Goal: Information Seeking & Learning: Learn about a topic

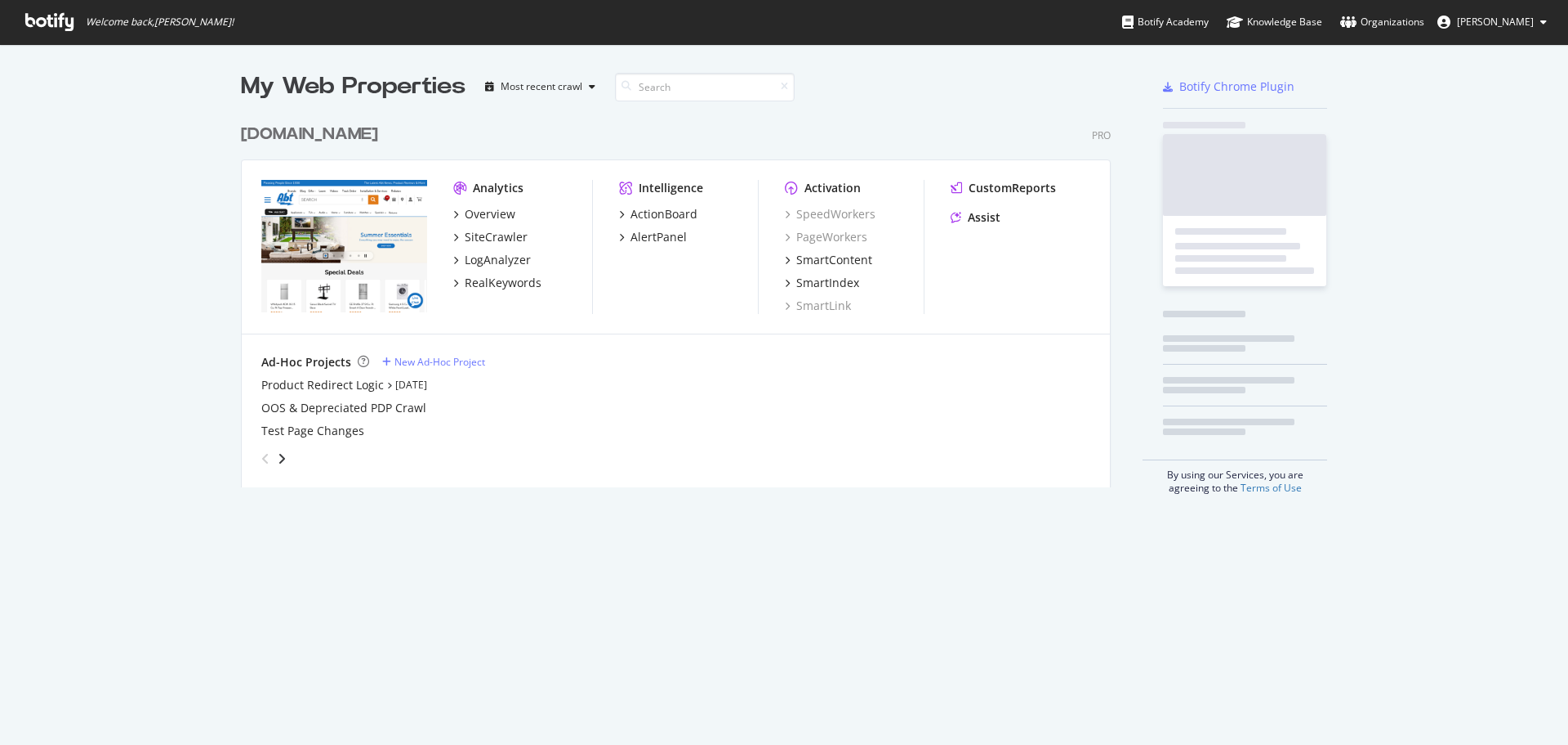
scroll to position [372, 871]
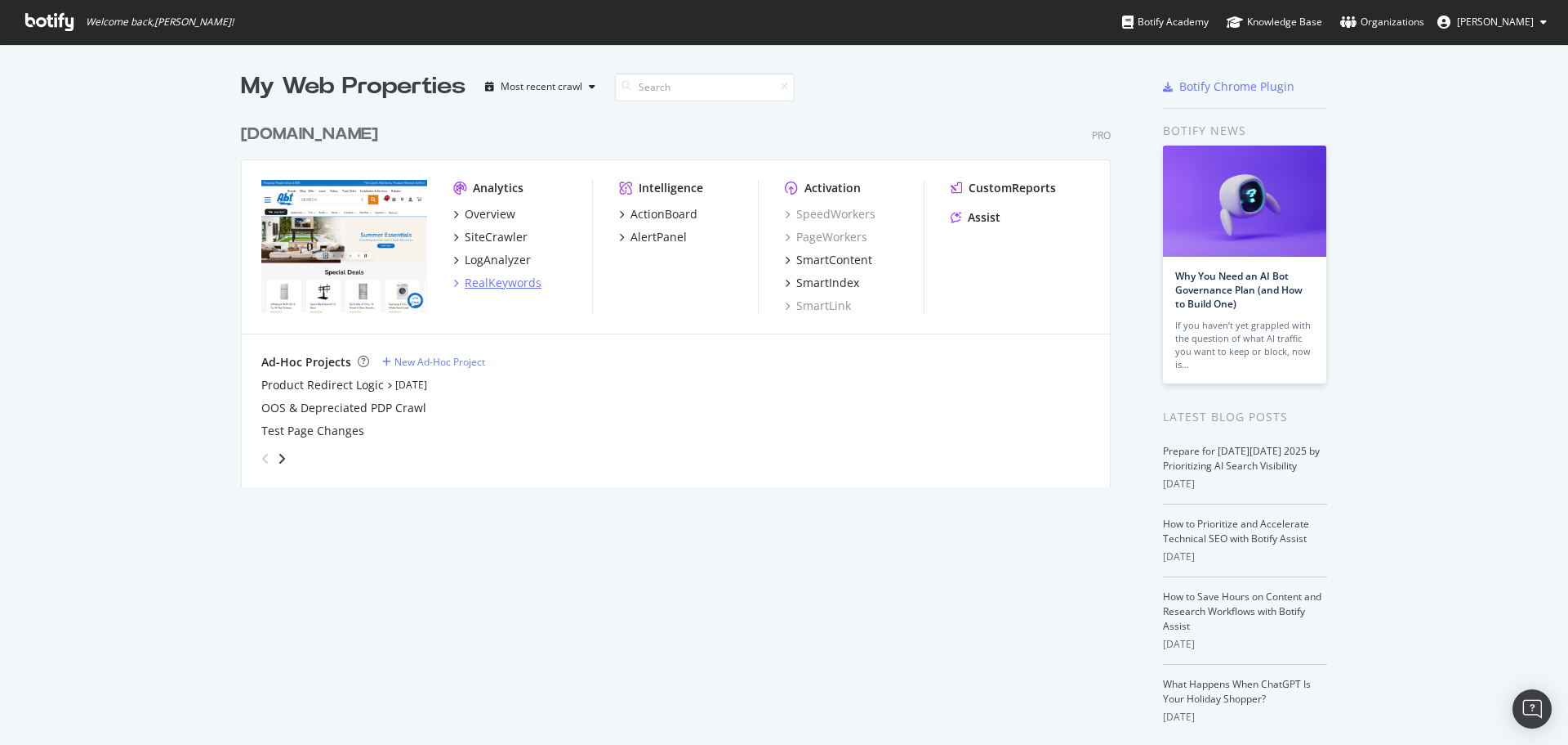
click at [515, 283] on div "RealKeywords" at bounding box center [503, 283] width 77 height 17
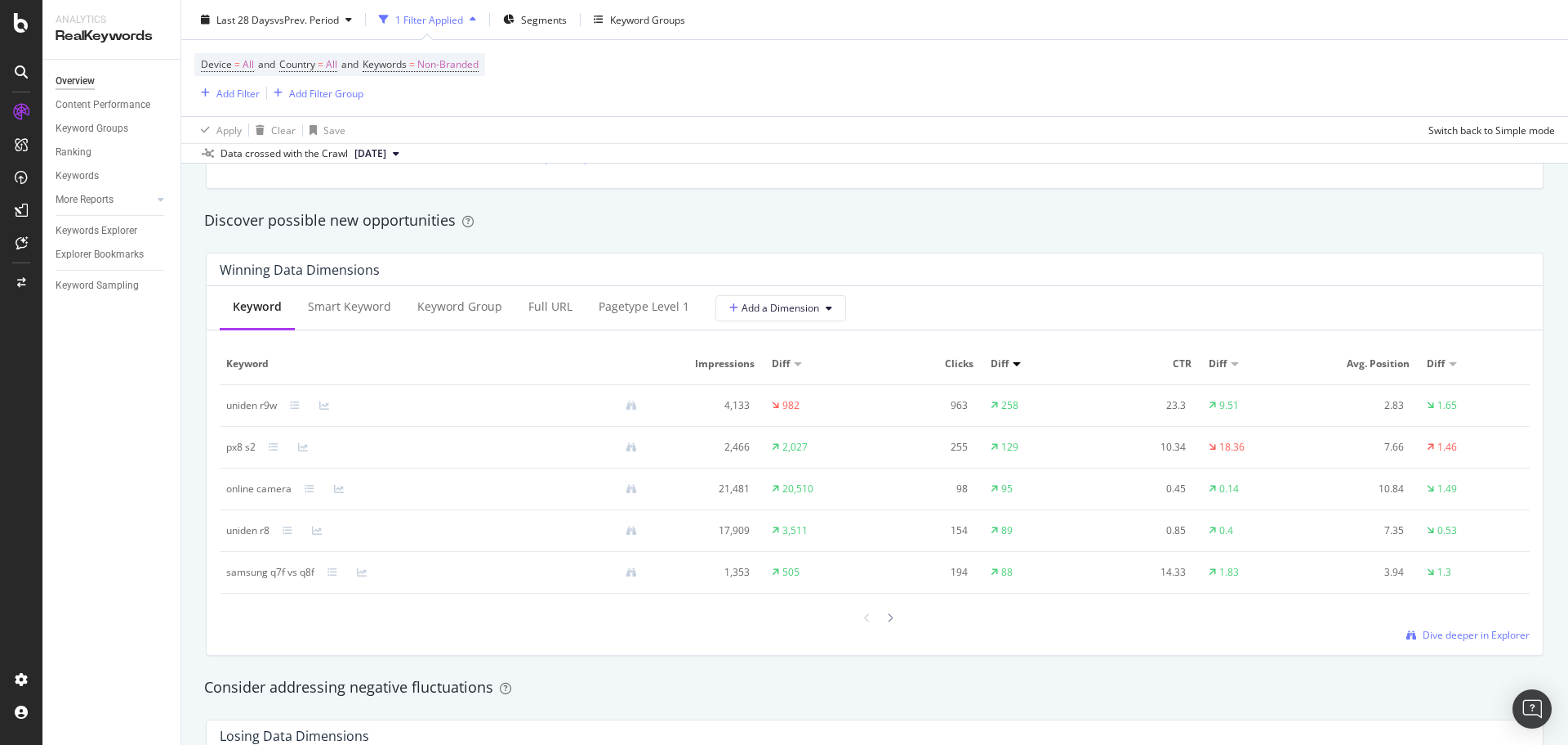
scroll to position [1471, 0]
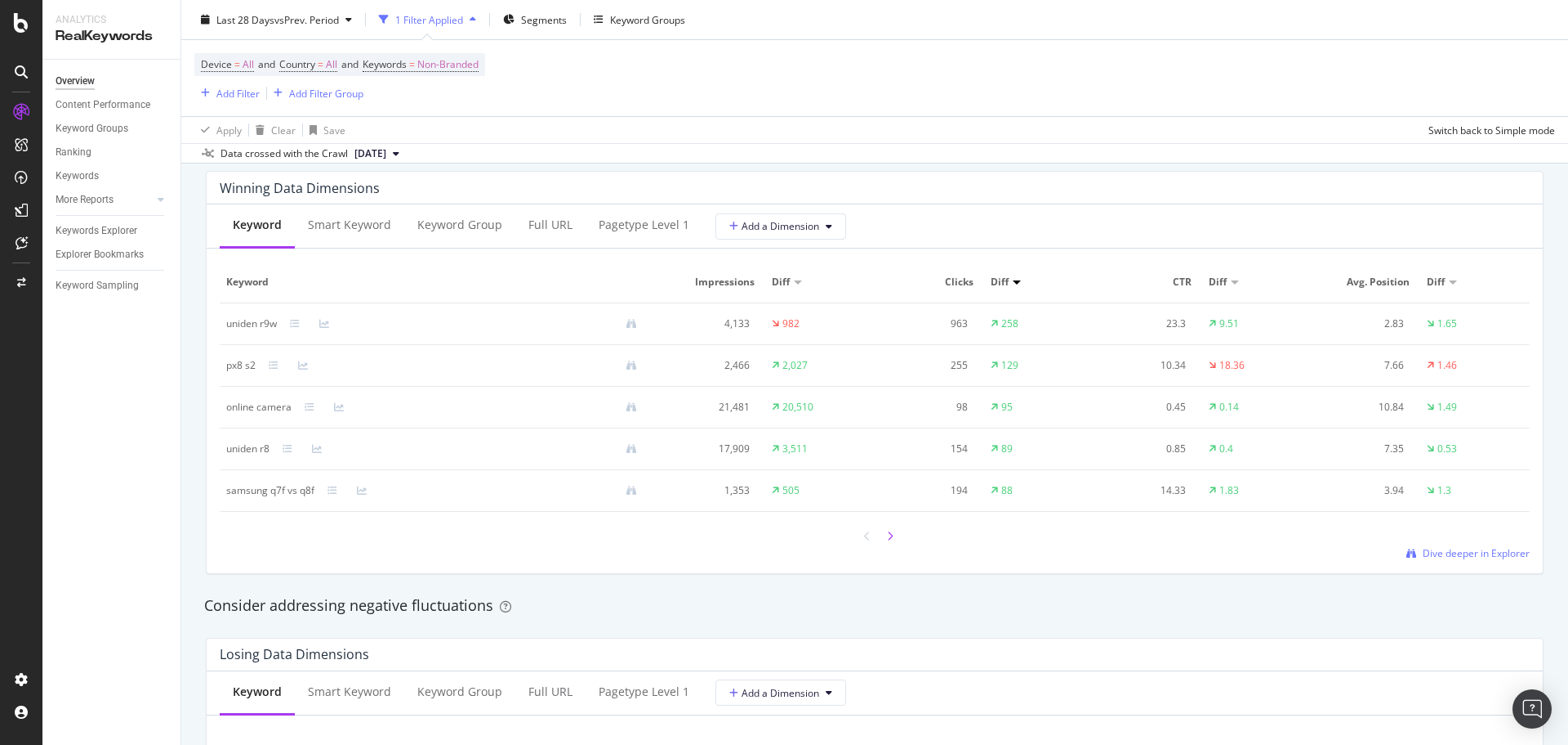
click at [886, 527] on div at bounding box center [890, 536] width 15 height 22
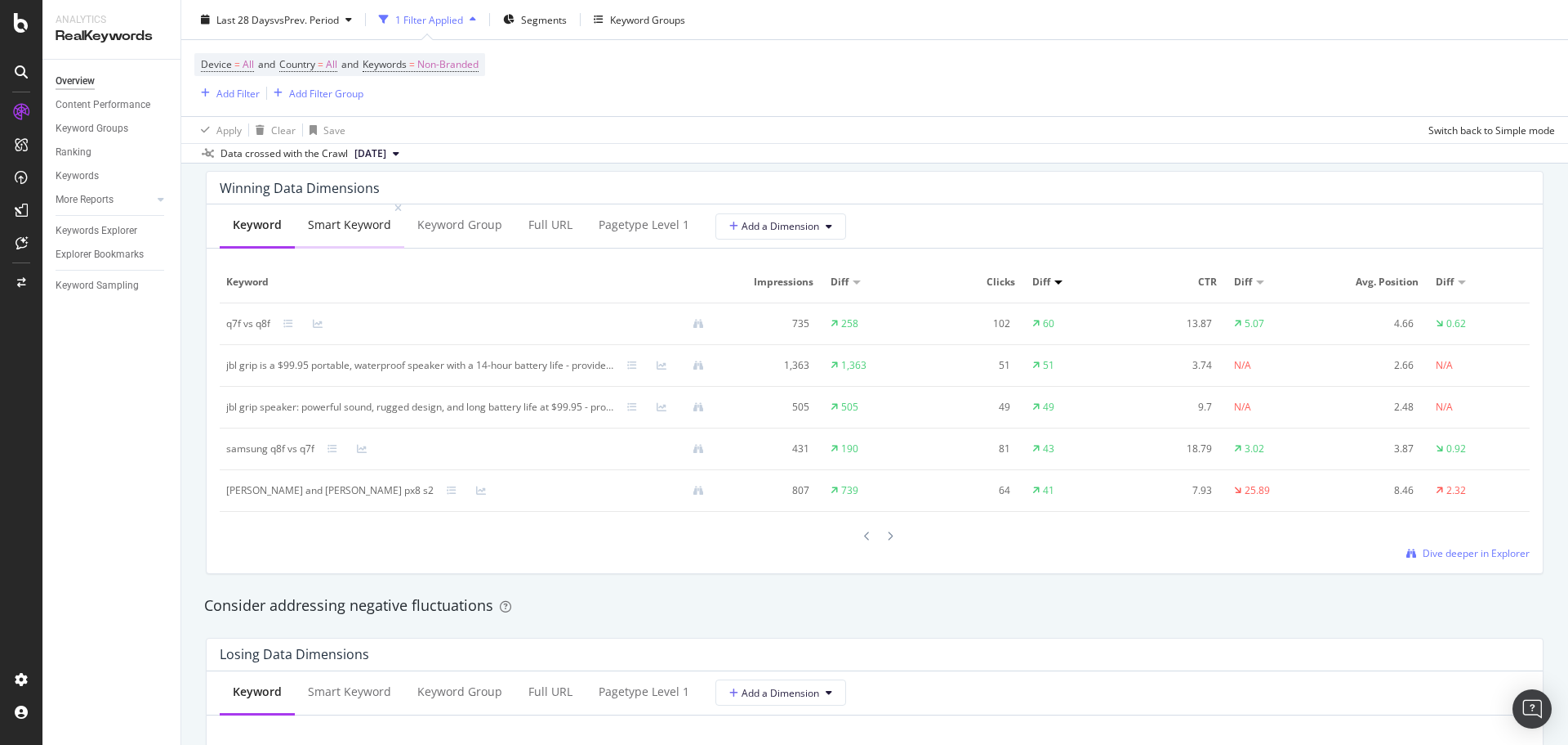
click at [346, 242] on div "Smart Keyword" at bounding box center [350, 226] width 110 height 45
